Goal: Information Seeking & Learning: Learn about a topic

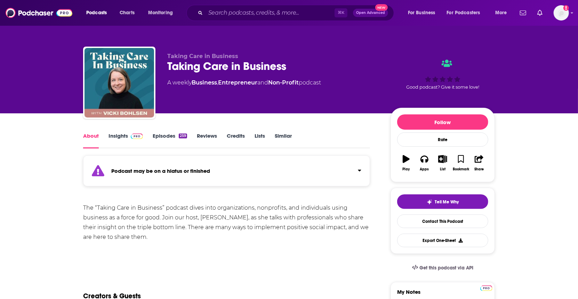
scroll to position [1, 0]
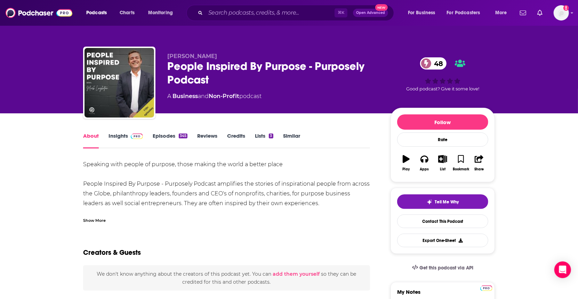
click at [155, 135] on link "Episodes 345" at bounding box center [170, 140] width 35 height 16
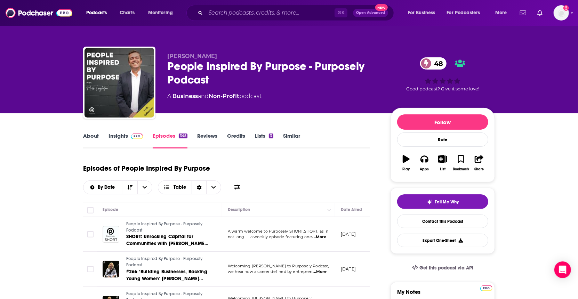
click at [89, 135] on link "About" at bounding box center [91, 140] width 16 height 16
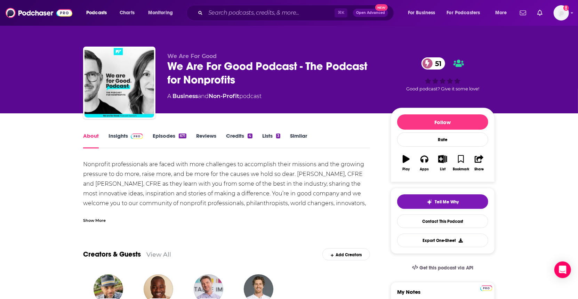
click at [100, 217] on div "Show More" at bounding box center [94, 219] width 23 height 7
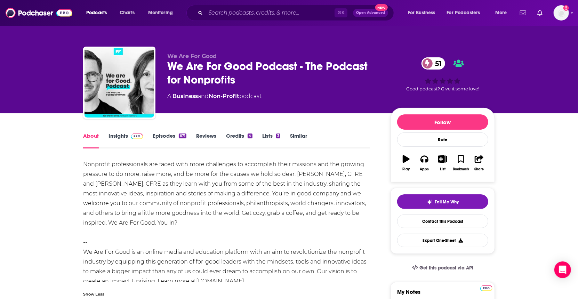
click at [165, 136] on link "Episodes 671" at bounding box center [170, 140] width 34 height 16
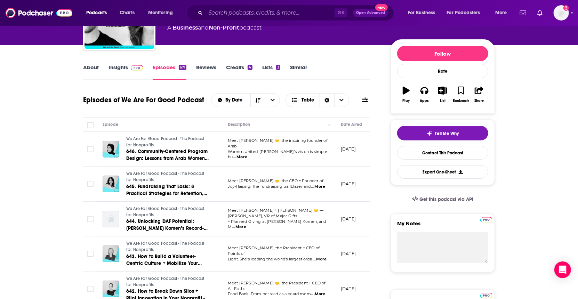
scroll to position [82, 0]
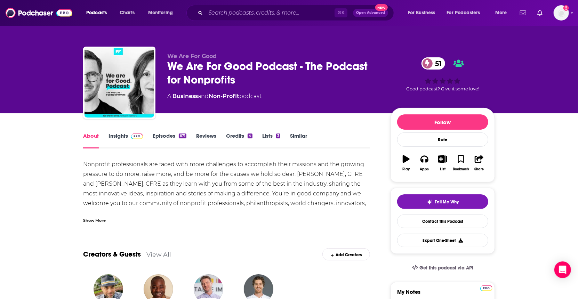
click at [96, 219] on div "Show More" at bounding box center [94, 219] width 23 height 7
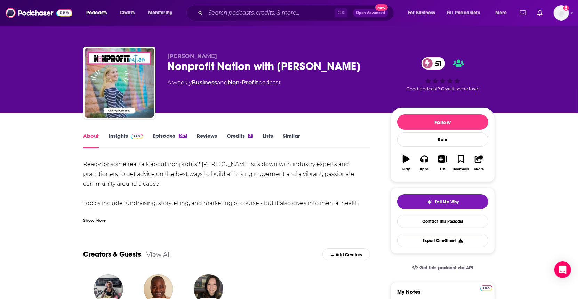
click at [157, 136] on link "Episodes 257" at bounding box center [170, 140] width 34 height 16
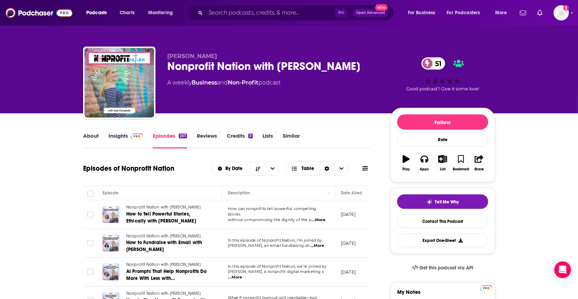
click at [87, 136] on link "About" at bounding box center [91, 140] width 16 height 16
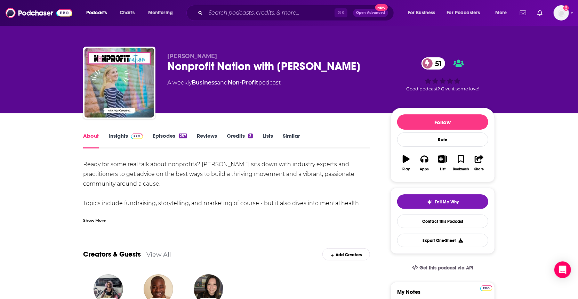
click at [89, 222] on div "Show More" at bounding box center [94, 219] width 23 height 7
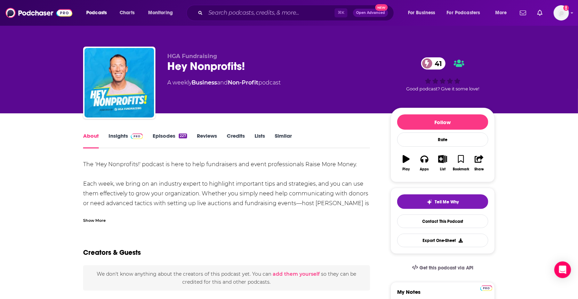
click at [164, 137] on link "Episodes 227" at bounding box center [170, 140] width 34 height 16
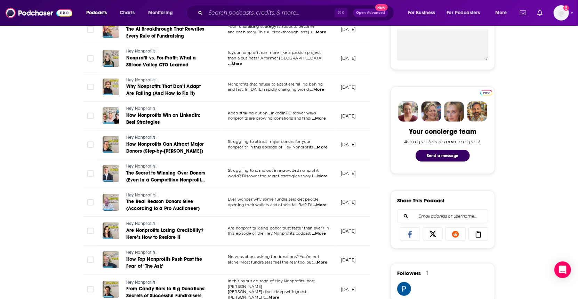
scroll to position [274, 0]
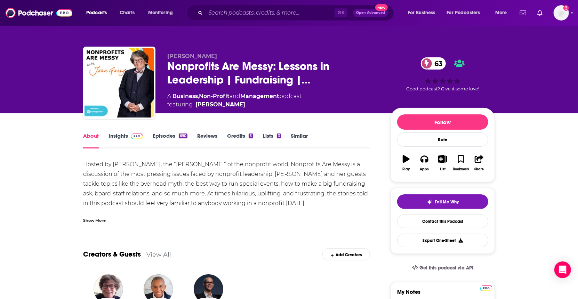
click at [169, 136] on link "Episodes 690" at bounding box center [170, 140] width 35 height 16
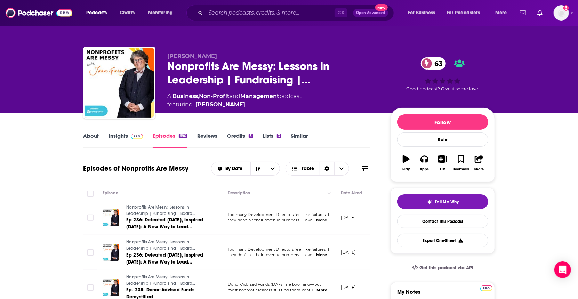
click at [96, 133] on link "About" at bounding box center [91, 140] width 16 height 16
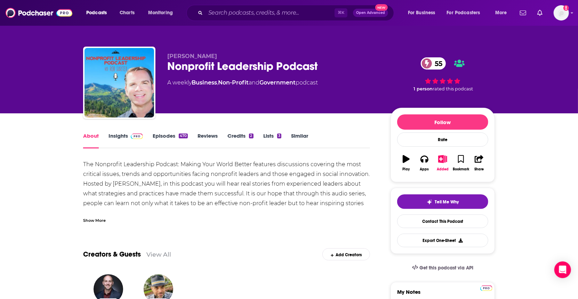
click at [166, 137] on link "Episodes 470" at bounding box center [170, 140] width 35 height 16
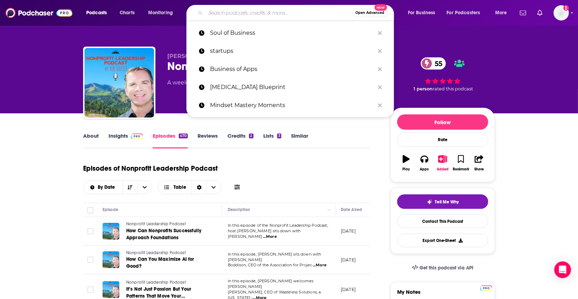
click at [232, 12] on input "Search podcasts, credits, & more..." at bounding box center [278, 12] width 147 height 11
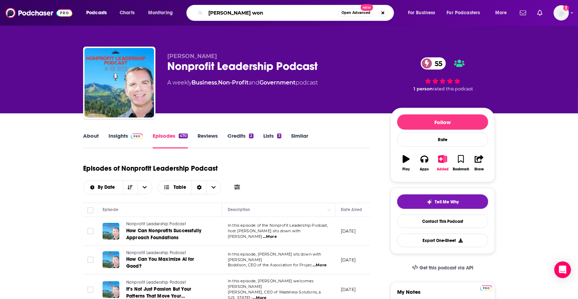
type input "[PERSON_NAME]"
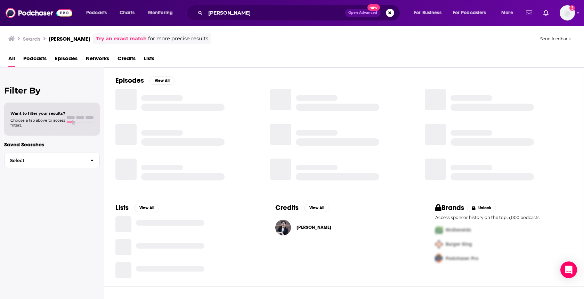
click at [288, 226] on img "Rhea Wong" at bounding box center [283, 228] width 16 height 16
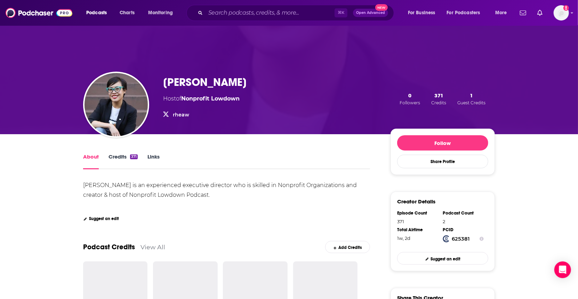
click at [207, 100] on link "Nonprofit Lowdown" at bounding box center [210, 98] width 58 height 7
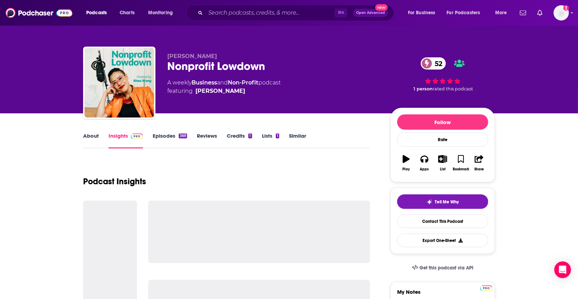
click at [92, 133] on link "About" at bounding box center [91, 140] width 16 height 16
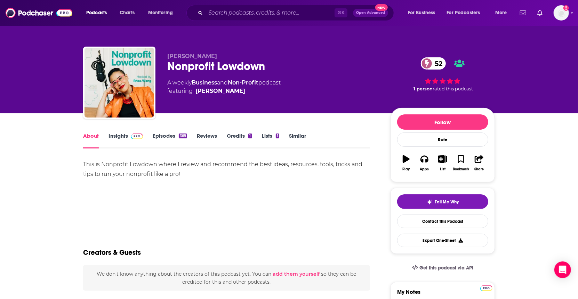
click at [175, 137] on link "Episodes 369" at bounding box center [170, 140] width 34 height 16
